Goal: Find specific page/section: Find specific page/section

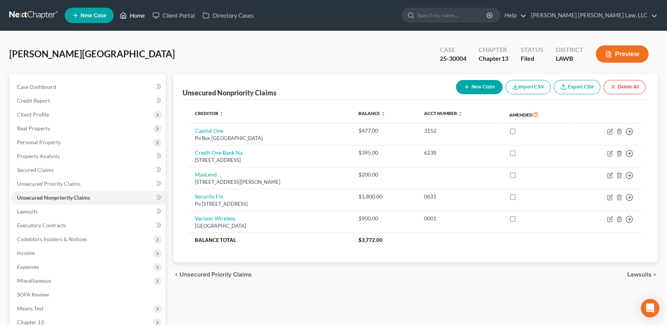
click at [135, 15] on link "Home" at bounding box center [132, 15] width 33 height 14
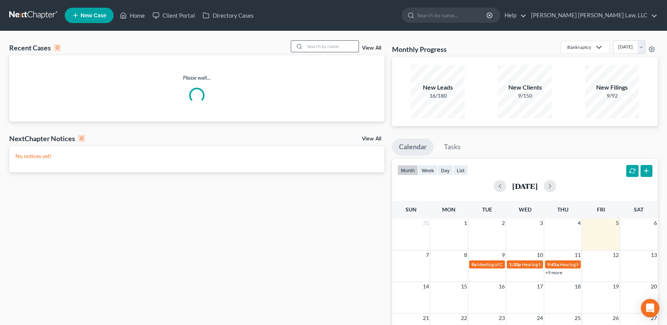
click at [314, 47] on input "search" at bounding box center [331, 46] width 54 height 11
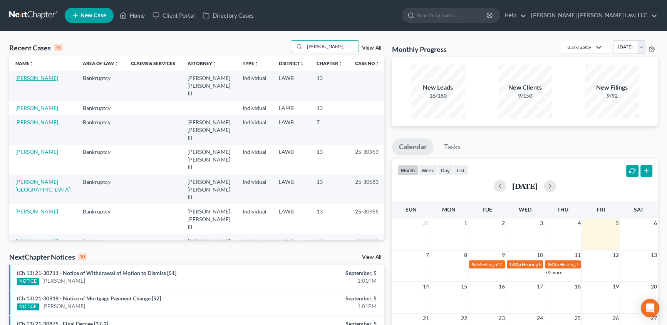
type input "[PERSON_NAME]"
click at [36, 77] on link "[PERSON_NAME]" at bounding box center [36, 78] width 43 height 7
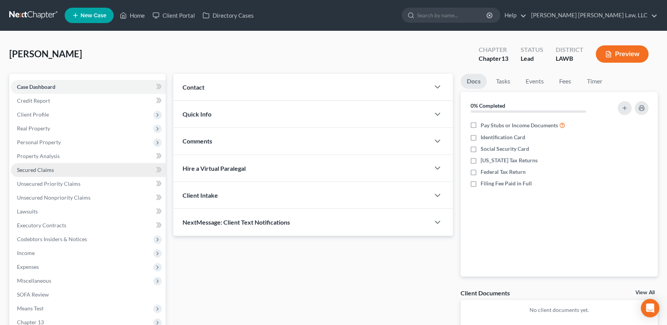
click at [38, 171] on span "Secured Claims" at bounding box center [35, 170] width 37 height 7
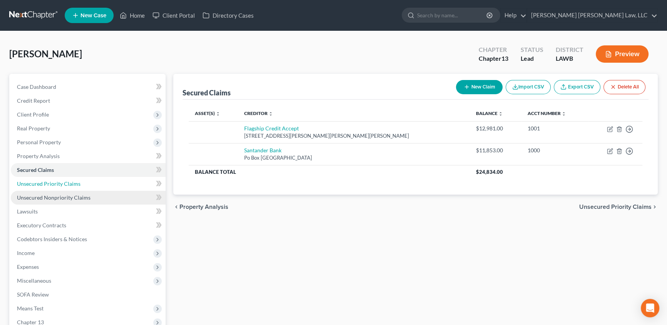
click at [52, 182] on span "Unsecured Priority Claims" at bounding box center [49, 184] width 64 height 7
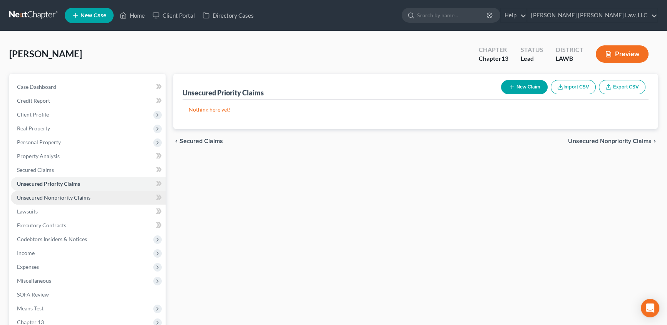
click at [43, 198] on span "Unsecured Nonpriority Claims" at bounding box center [54, 197] width 74 height 7
